Goal: Answer question/provide support: Share knowledge or assist other users

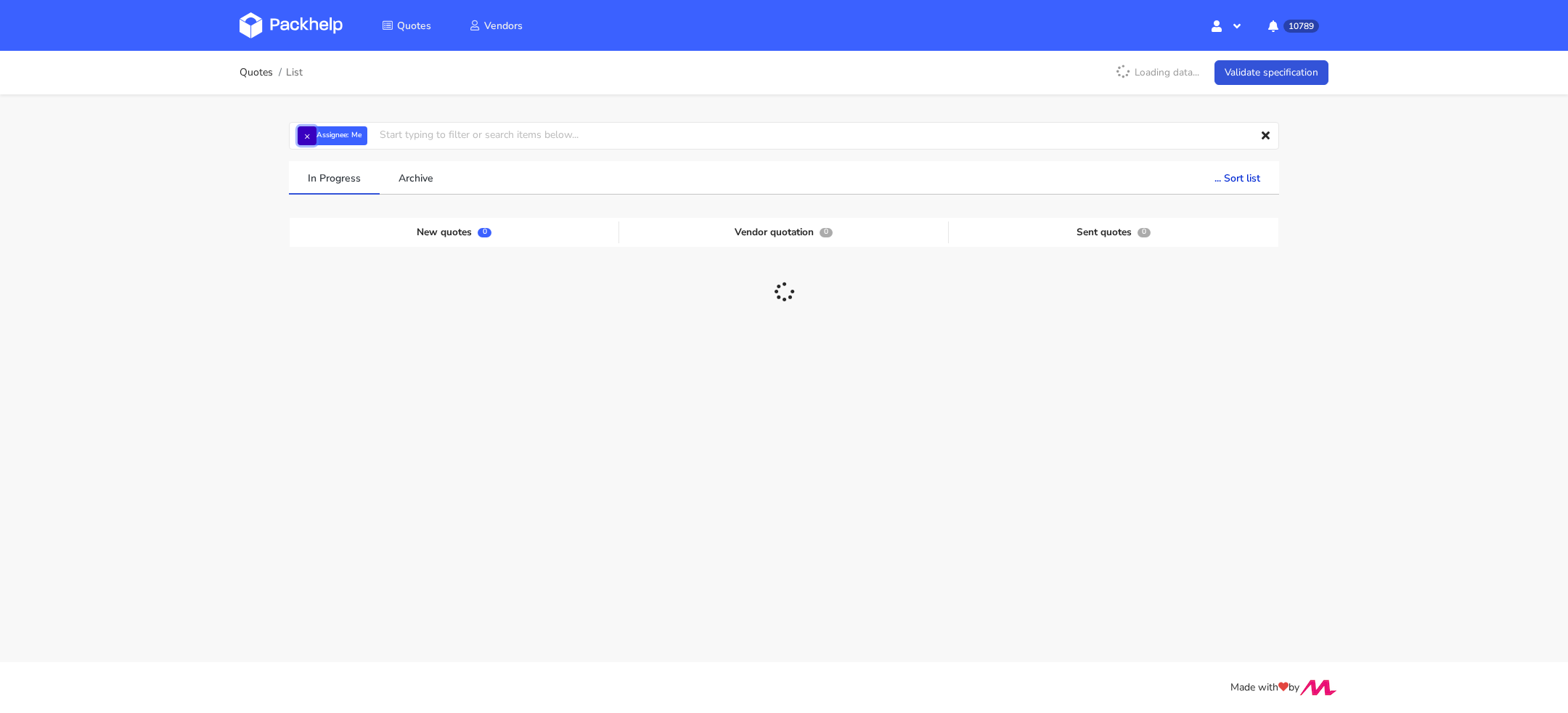
click at [304, 134] on button "×" at bounding box center [307, 136] width 19 height 19
click at [305, 134] on input "text" at bounding box center [784, 136] width 990 height 28
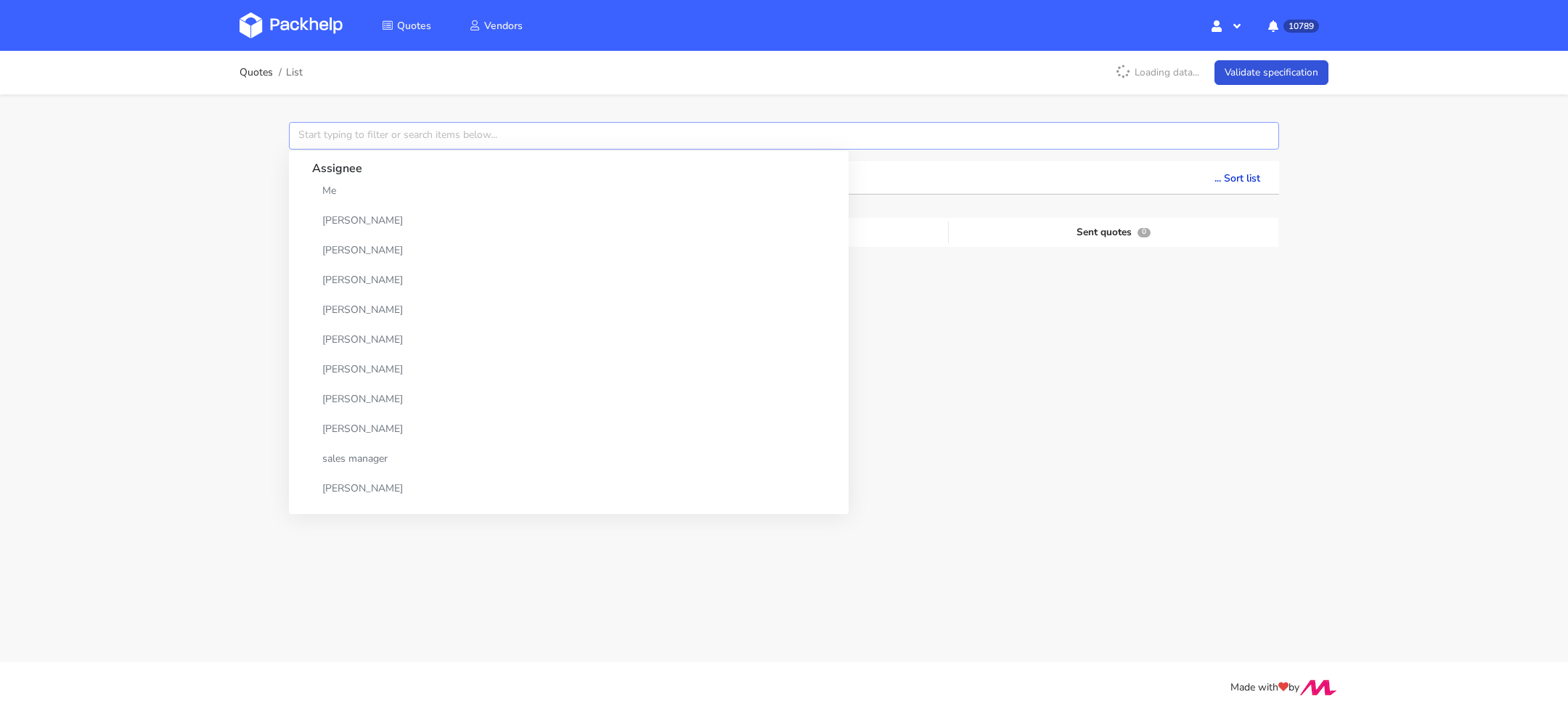
paste input "CBHV"
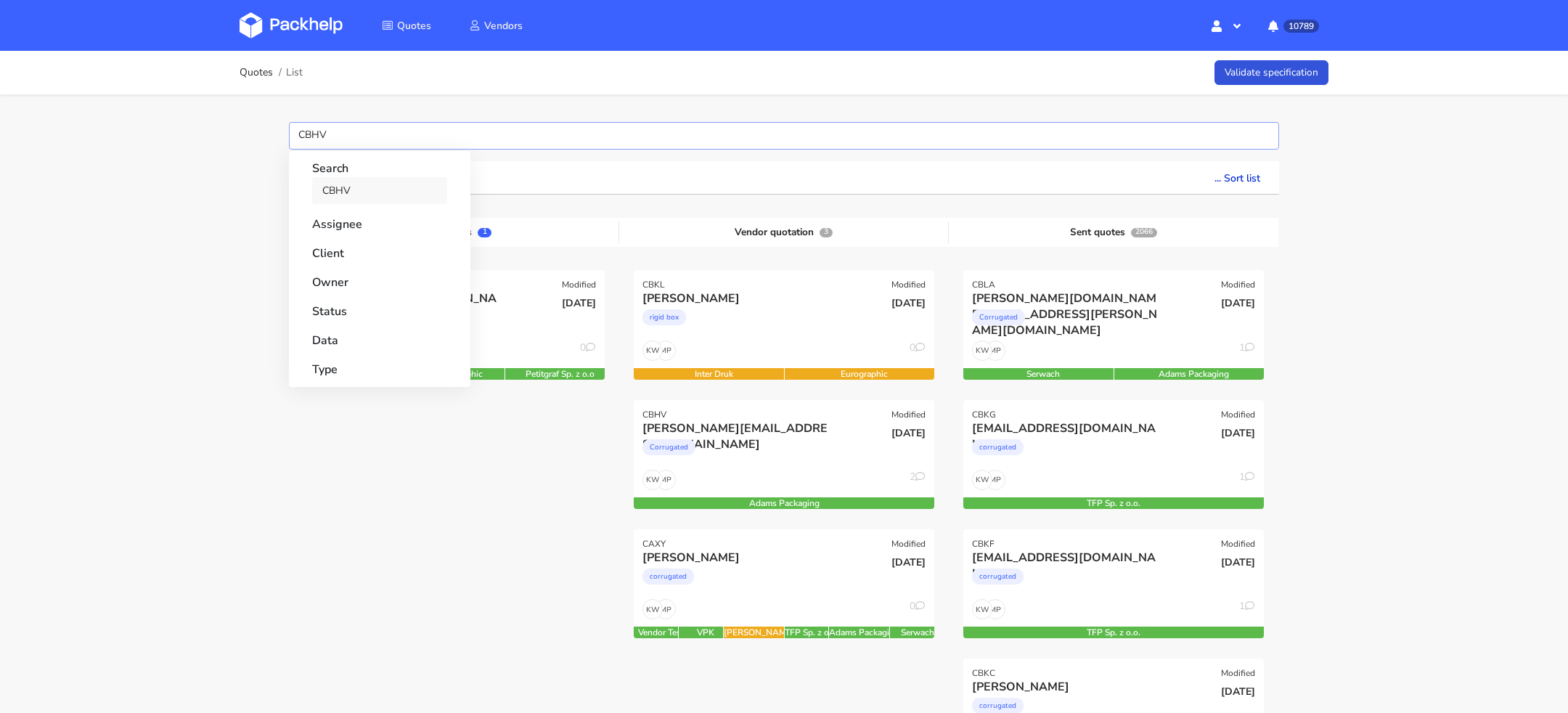
type input "CBHV"
click at [328, 193] on link "CBHV" at bounding box center [379, 191] width 135 height 27
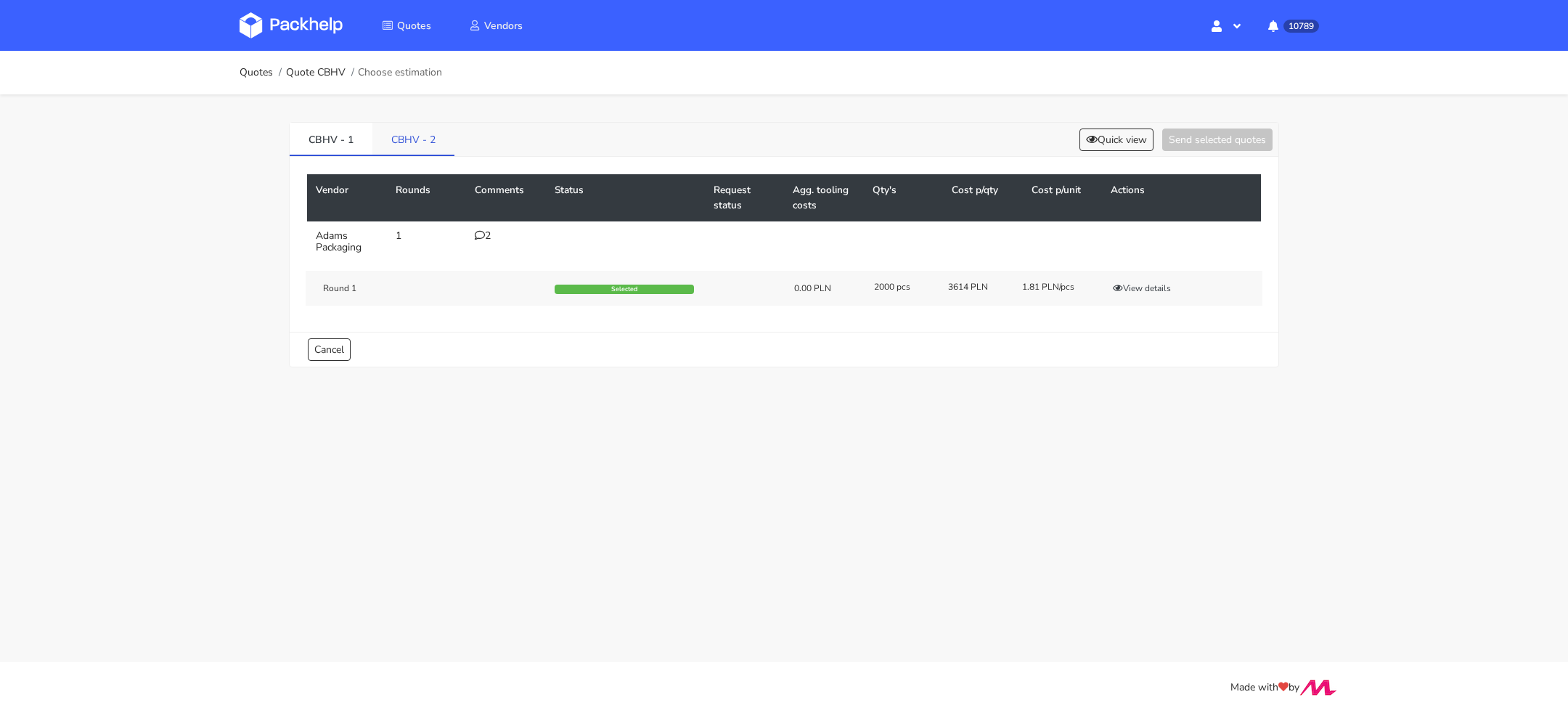
click at [412, 134] on link "CBHV - 2" at bounding box center [413, 139] width 82 height 32
click at [483, 233] on icon at bounding box center [480, 235] width 10 height 10
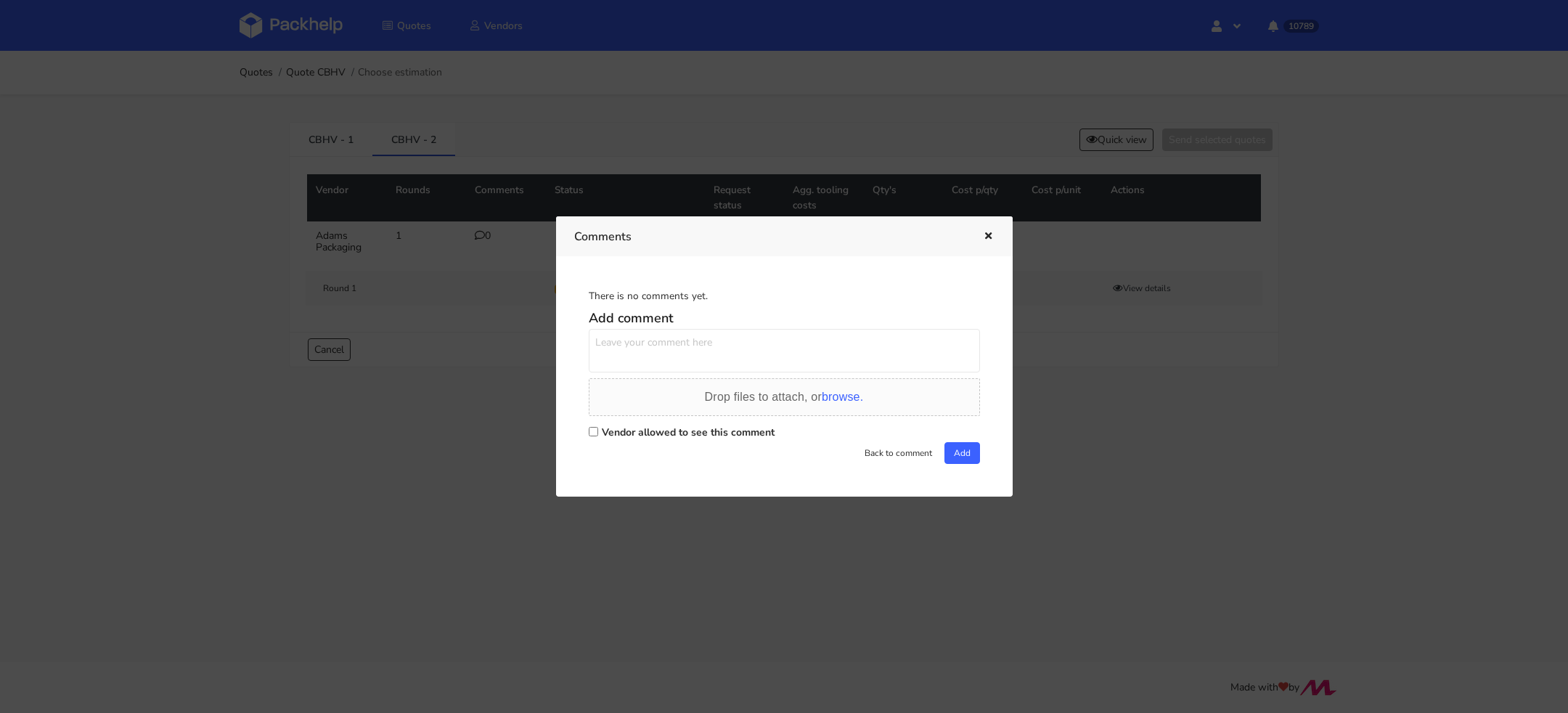
click at [591, 431] on input "Vendor allowed to see this comment" at bounding box center [593, 431] width 10 height 10
checkbox input "true"
click at [631, 365] on textarea at bounding box center [784, 350] width 391 height 44
type textarea "Dzień dobry, uda się podesłać [DATE] ofertę?"
click at [949, 459] on button "Add" at bounding box center [962, 453] width 36 height 22
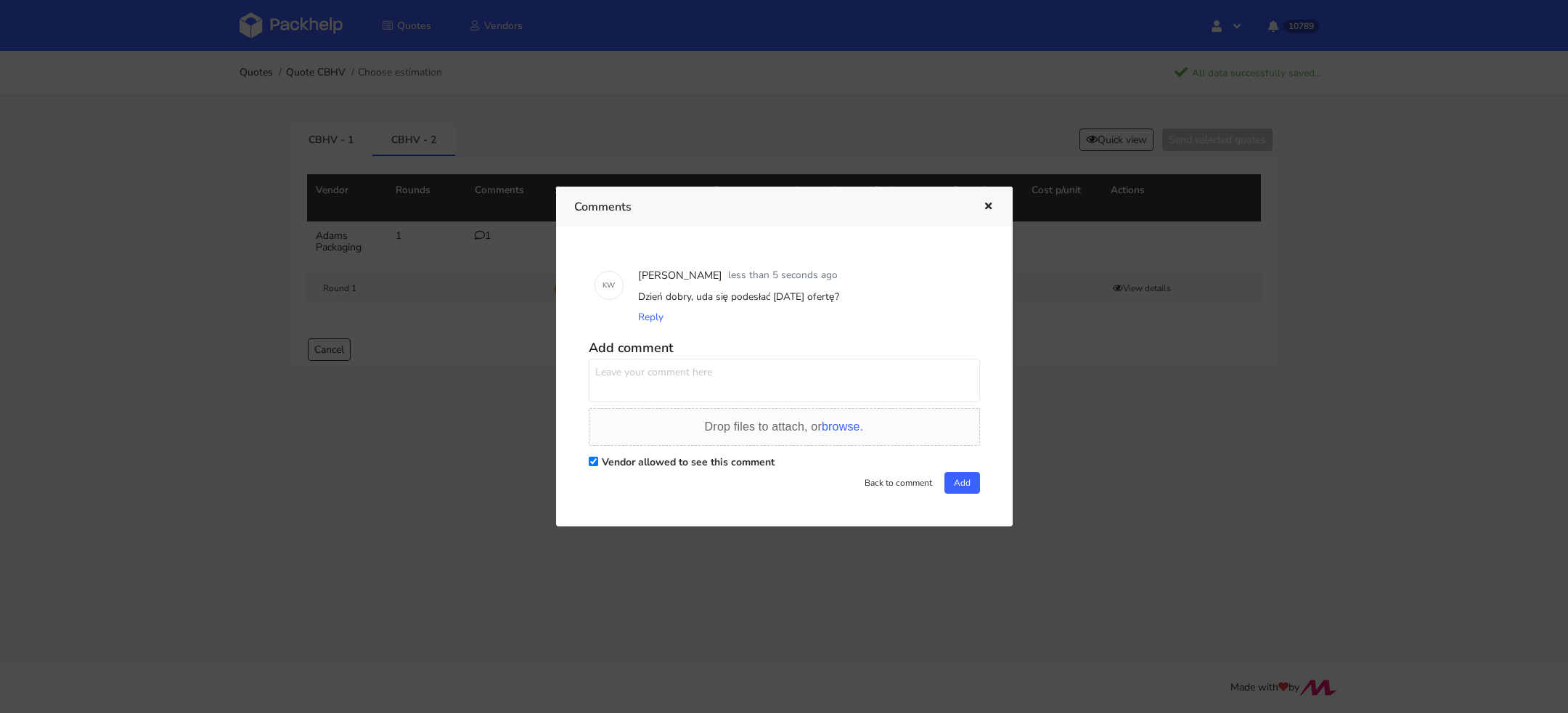
click at [210, 187] on div at bounding box center [784, 356] width 1568 height 713
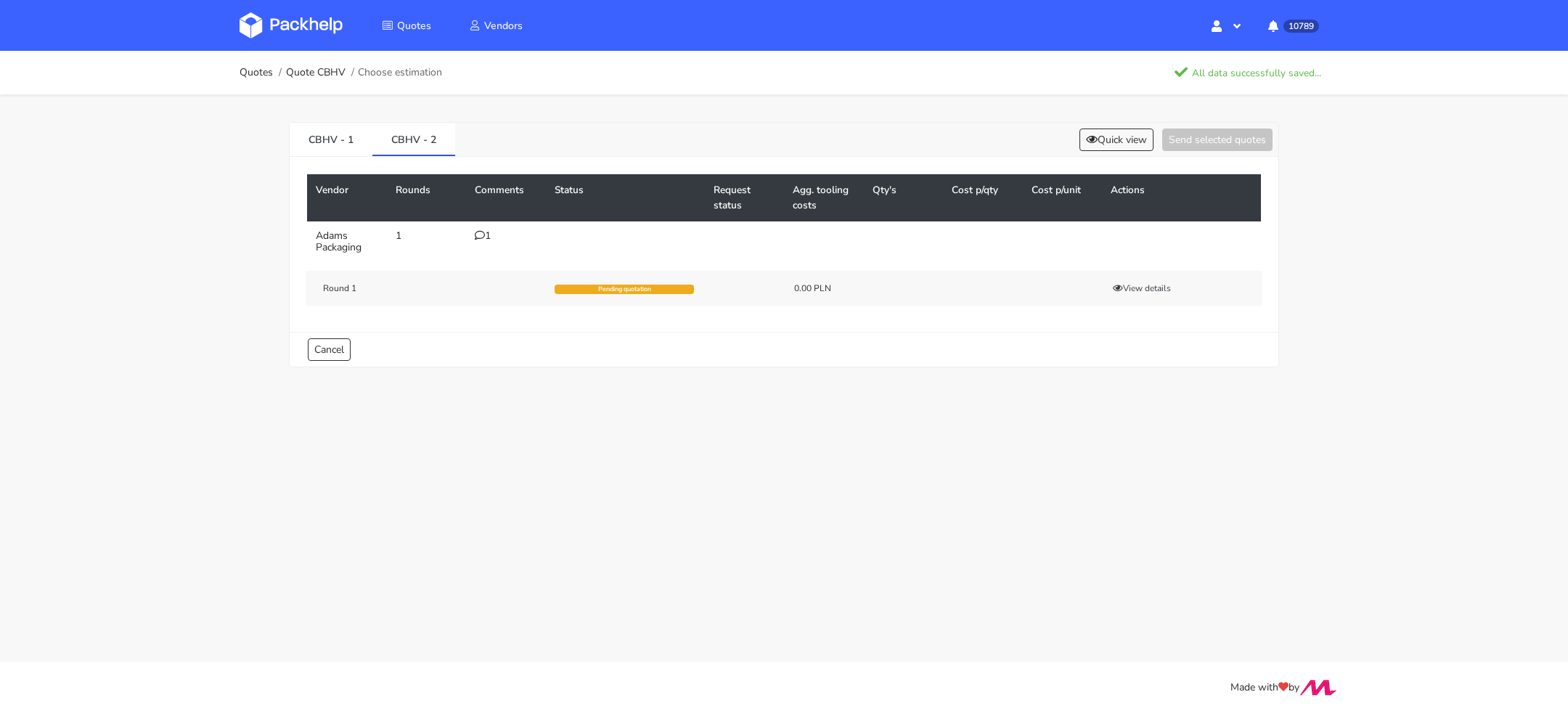
click at [309, 40] on link at bounding box center [301, 25] width 125 height 42
